Goal: Task Accomplishment & Management: Use online tool/utility

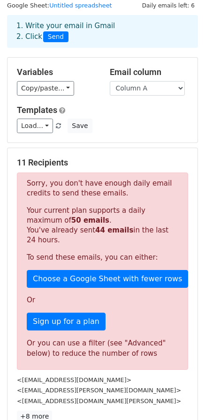
scroll to position [47, 0]
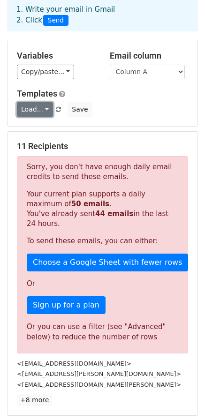
click at [36, 109] on link "Load..." at bounding box center [35, 109] width 36 height 15
click at [111, 104] on div "Load... No templates saved Save" at bounding box center [102, 109] width 185 height 15
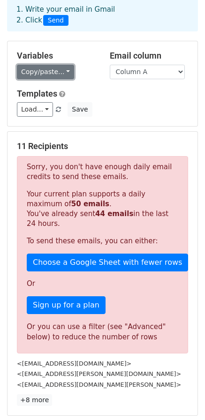
click at [54, 74] on link "Copy/paste..." at bounding box center [45, 72] width 57 height 15
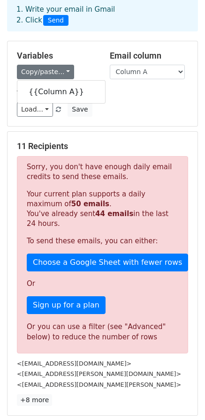
click at [74, 121] on div "Variables Copy/paste... {{Column A}} Email column Column A Templates Load... No…" at bounding box center [102, 83] width 190 height 85
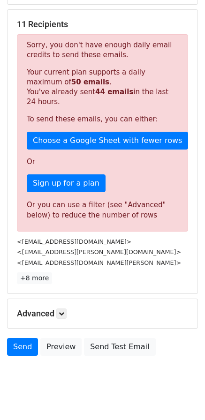
scroll to position [184, 0]
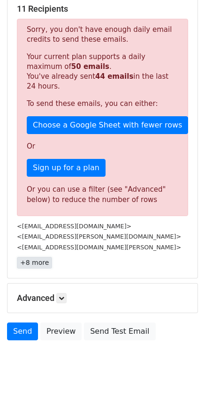
click at [42, 262] on link "+8 more" at bounding box center [34, 263] width 35 height 12
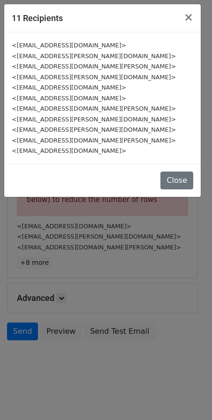
click at [133, 228] on div "11 Recipients × <[EMAIL_ADDRESS][DOMAIN_NAME]> <[EMAIL_ADDRESS][PERSON_NAME][DO…" at bounding box center [106, 210] width 212 height 420
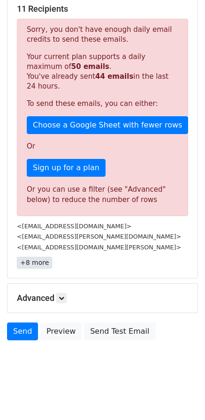
click at [44, 266] on link "+8 more" at bounding box center [34, 263] width 35 height 12
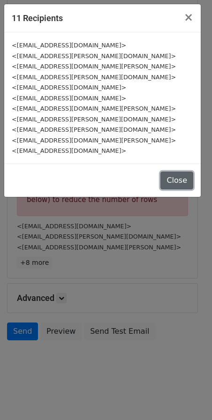
click at [171, 184] on button "Close" at bounding box center [176, 180] width 33 height 18
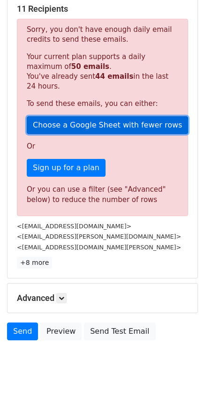
click at [81, 128] on link "Choose a Google Sheet with fewer rows" at bounding box center [107, 125] width 161 height 18
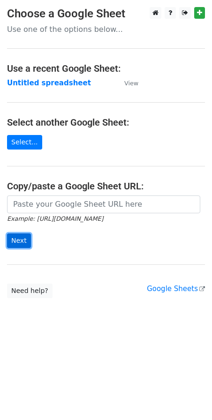
click at [25, 238] on input "Next" at bounding box center [19, 240] width 24 height 15
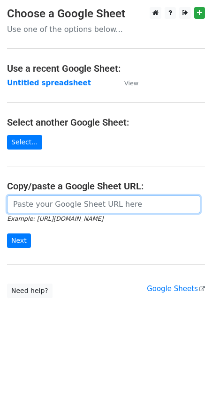
click at [30, 201] on input "url" at bounding box center [103, 204] width 193 height 18
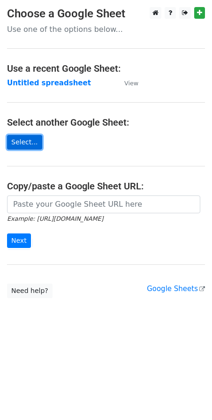
click at [30, 138] on link "Select..." at bounding box center [24, 142] width 35 height 15
